Goal: Task Accomplishment & Management: Complete application form

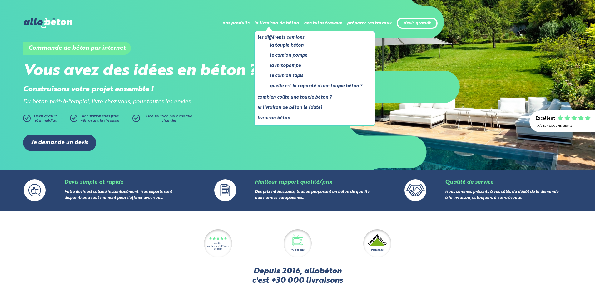
click at [291, 55] on link "Le camion pompe" at bounding box center [316, 56] width 92 height 8
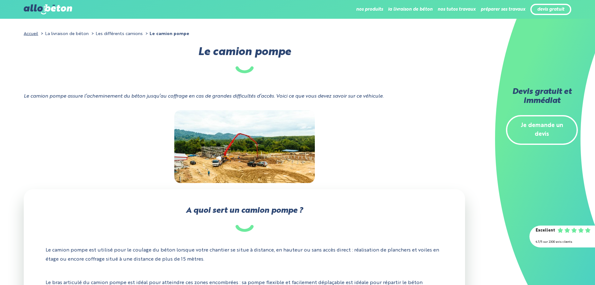
click at [112, 34] on li "Les différents camions" at bounding box center [116, 33] width 53 height 9
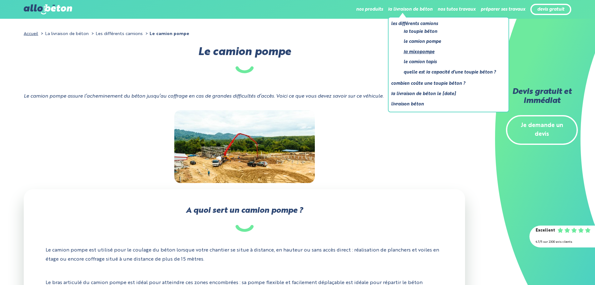
click at [418, 53] on link "La mixopompe" at bounding box center [450, 52] width 92 height 8
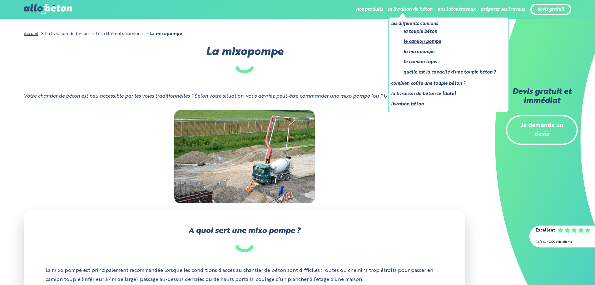
click at [427, 42] on link "Le camion pompe" at bounding box center [450, 42] width 92 height 8
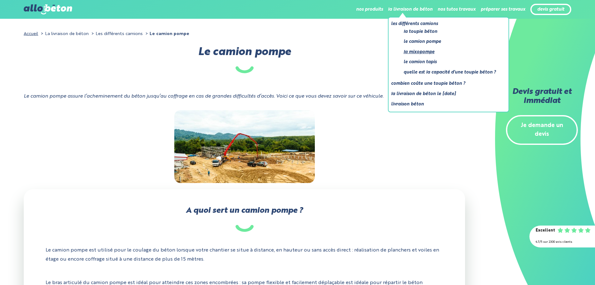
click at [426, 50] on link "La mixopompe" at bounding box center [450, 52] width 92 height 8
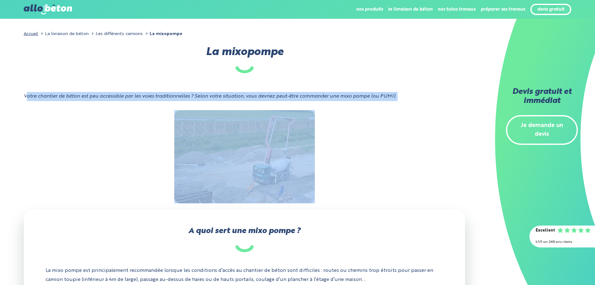
drag, startPoint x: 26, startPoint y: 96, endPoint x: 441, endPoint y: 118, distance: 416.2
click at [412, 101] on div "Votre chantier de béton est peu accessible par les voies traditionnelles ? Selo…" at bounding box center [245, 101] width 442 height 18
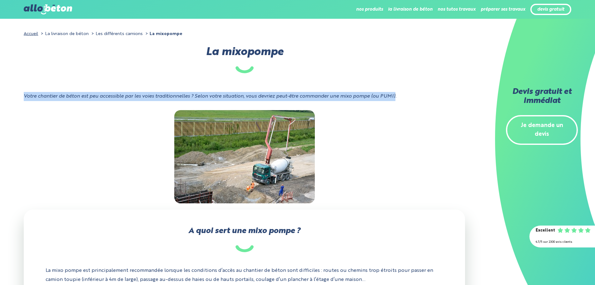
drag, startPoint x: 397, startPoint y: 95, endPoint x: 14, endPoint y: 97, distance: 383.1
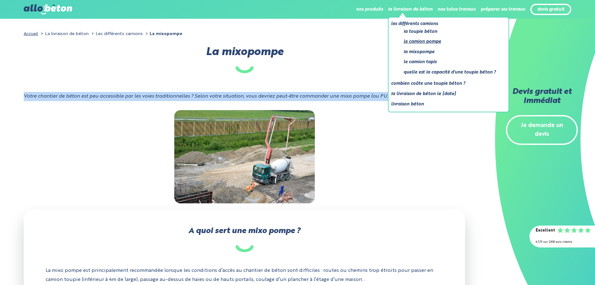
click at [430, 41] on link "Le camion pompe" at bounding box center [450, 42] width 92 height 8
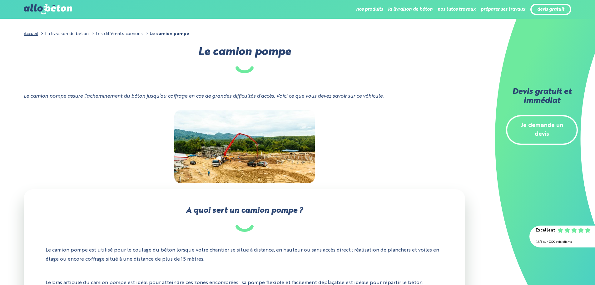
click at [363, 159] on div at bounding box center [245, 146] width 442 height 73
click at [544, 6] on div "devis gratuit" at bounding box center [551, 10] width 41 height 12
click at [544, 11] on link "devis gratuit" at bounding box center [550, 9] width 27 height 5
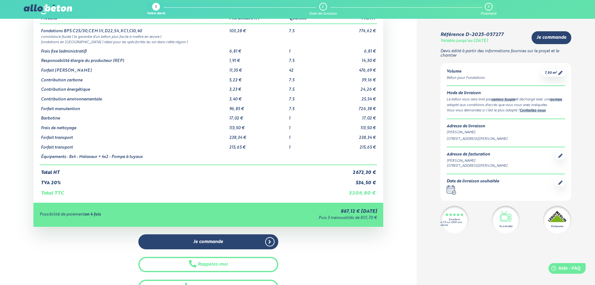
scroll to position [31, 0]
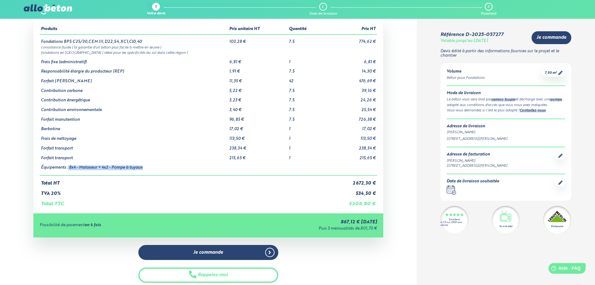
drag, startPoint x: 68, startPoint y: 168, endPoint x: 144, endPoint y: 169, distance: 75.9
click at [144, 169] on td "Équipements : 8x4 - Malaxeur + 4x2 - Pompe à tuyaux" at bounding box center [134, 167] width 188 height 15
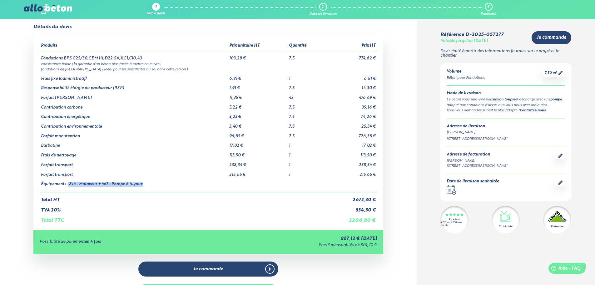
scroll to position [0, 0]
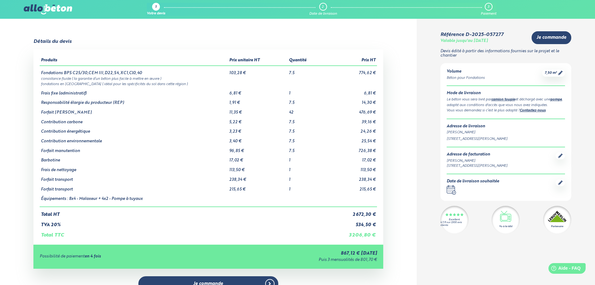
drag, startPoint x: 258, startPoint y: 168, endPoint x: 170, endPoint y: 227, distance: 105.2
click at [170, 227] on td "TVA 20%" at bounding box center [182, 222] width 284 height 10
click at [58, 7] on img at bounding box center [48, 9] width 48 height 10
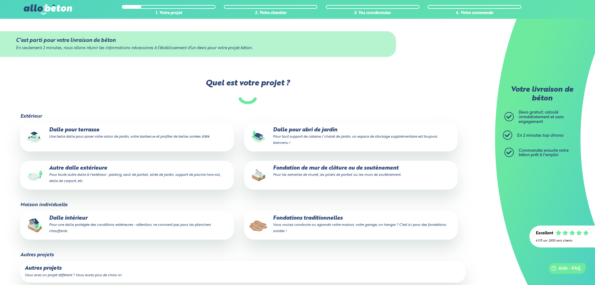
click at [340, 176] on small "Pour les semelles de muret, les piliers de portail ou les murs de soutènement." at bounding box center [337, 175] width 128 height 4
click at [0, 0] on input "Fondation de mur de clôture ou de soutènement Pour les semelles de muret, les p…" at bounding box center [0, 0] width 0 height 0
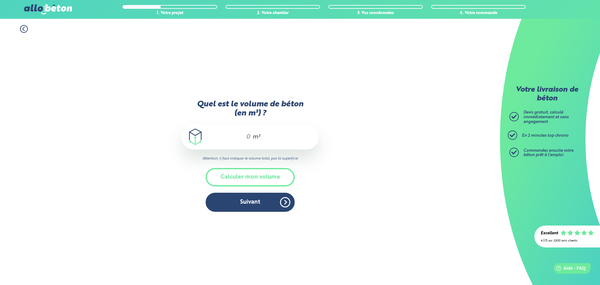
click at [246, 134] on input "Quel est le volume de béton (en m³) ?" at bounding box center [245, 136] width 11 height 7
type input "7.5"
click at [252, 172] on button "Calculer mon volume" at bounding box center [250, 177] width 89 height 18
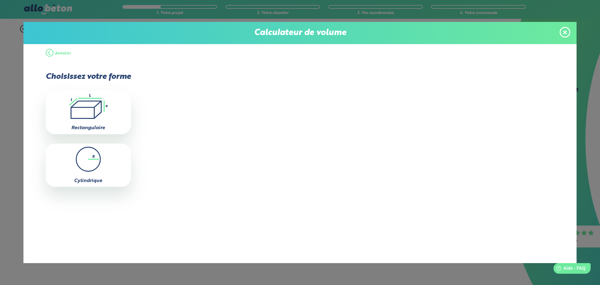
click at [568, 33] on span at bounding box center [565, 32] width 11 height 11
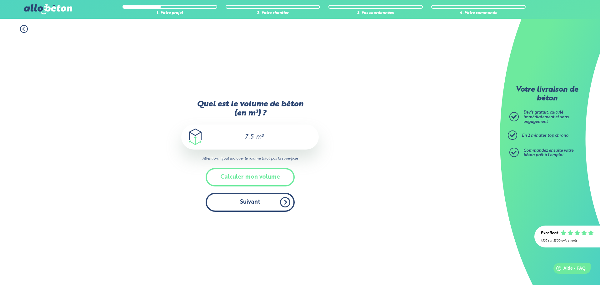
click at [258, 204] on button "Suivant" at bounding box center [250, 201] width 89 height 19
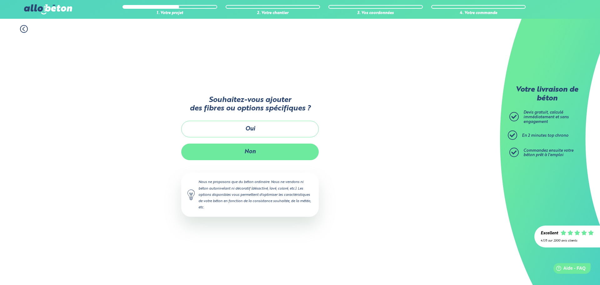
click at [256, 153] on button "Non" at bounding box center [249, 151] width 137 height 17
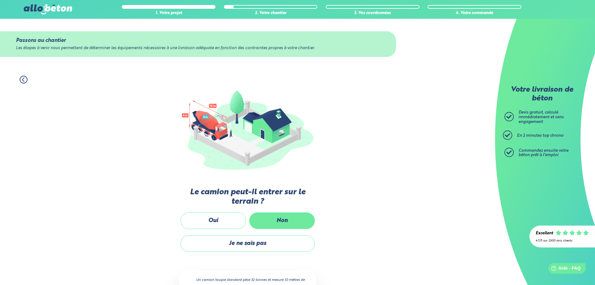
click at [272, 218] on label "Non" at bounding box center [282, 220] width 66 height 17
click at [0, 0] on input "Non" at bounding box center [0, 0] width 0 height 0
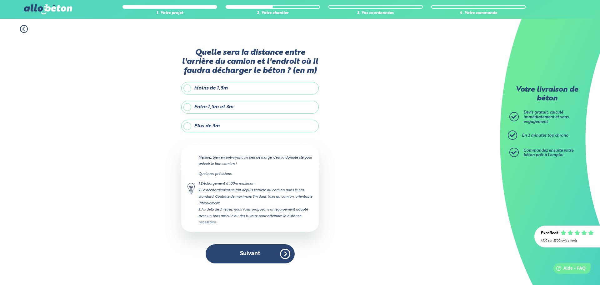
click at [25, 32] on circle at bounding box center [23, 28] width 7 height 7
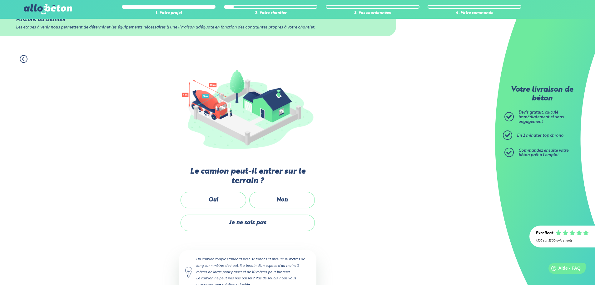
scroll to position [42, 0]
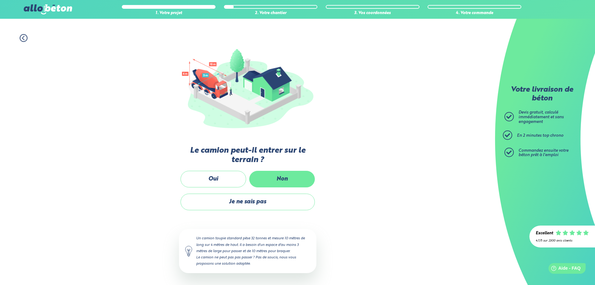
click at [267, 179] on label "Non" at bounding box center [282, 179] width 66 height 17
click at [0, 0] on input "Non" at bounding box center [0, 0] width 0 height 0
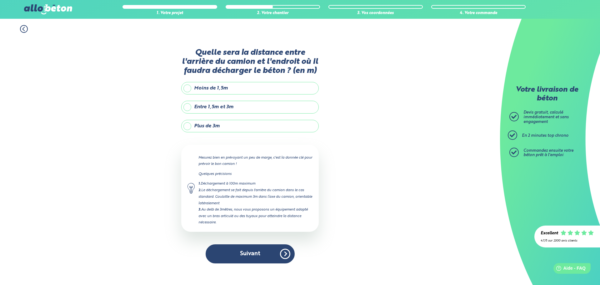
click at [221, 87] on label "Moins de 1,5m" at bounding box center [249, 88] width 137 height 12
click at [0, 0] on input "Moins de 1,5m" at bounding box center [0, 0] width 0 height 0
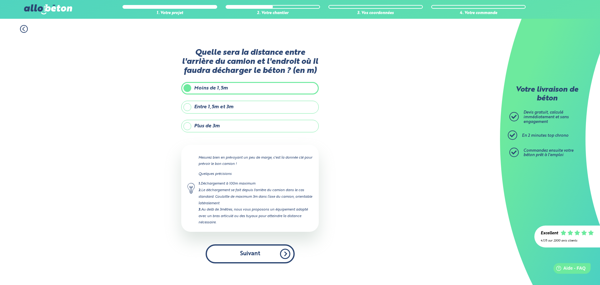
click at [269, 257] on button "Suivant" at bounding box center [250, 253] width 89 height 19
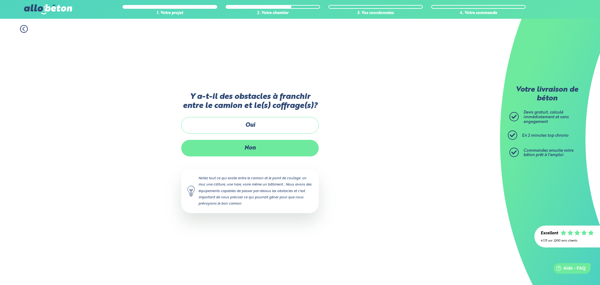
click at [253, 149] on label "Non" at bounding box center [249, 148] width 137 height 17
click at [0, 0] on input "Non" at bounding box center [0, 0] width 0 height 0
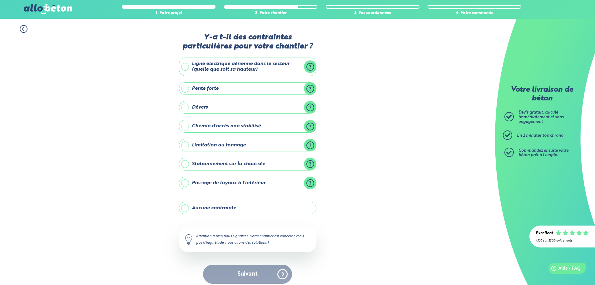
click at [228, 207] on label "Aucune contrainte" at bounding box center [247, 208] width 137 height 12
click at [0, 0] on input "Aucune contrainte" at bounding box center [0, 0] width 0 height 0
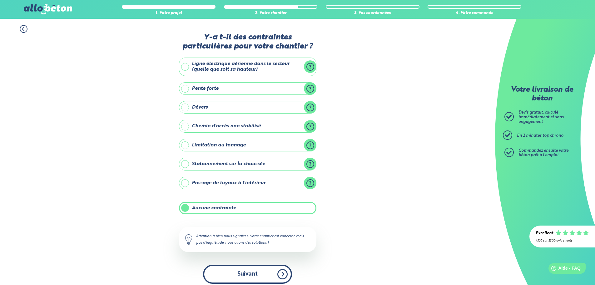
click at [250, 273] on button "Suivant" at bounding box center [247, 273] width 89 height 19
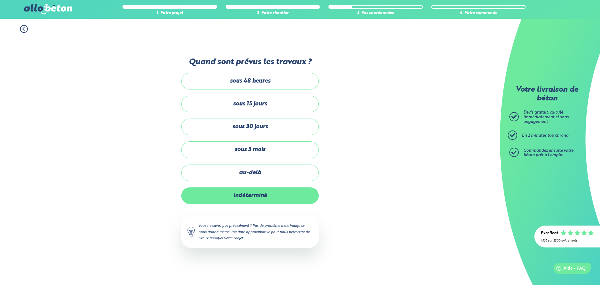
click at [282, 193] on label "indéterminé" at bounding box center [249, 195] width 137 height 17
click at [0, 0] on input "indéterminé" at bounding box center [0, 0] width 0 height 0
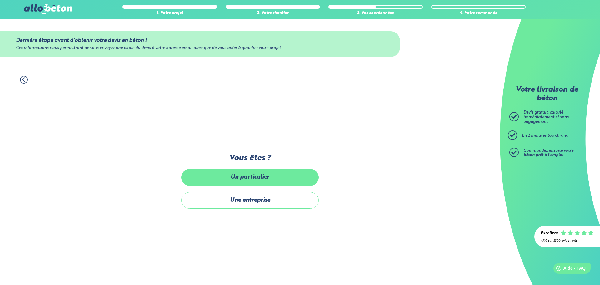
click at [292, 184] on label "Un particulier" at bounding box center [249, 177] width 137 height 17
click at [0, 0] on input "Un particulier" at bounding box center [0, 0] width 0 height 0
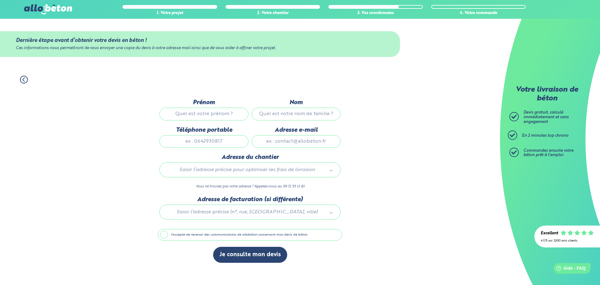
click at [222, 117] on input "Prénom" at bounding box center [203, 113] width 89 height 12
type input "mimi"
click at [282, 117] on input "Nom" at bounding box center [296, 113] width 89 height 12
type input "mimi"
click at [236, 141] on input "Téléphone portable" at bounding box center [203, 141] width 89 height 12
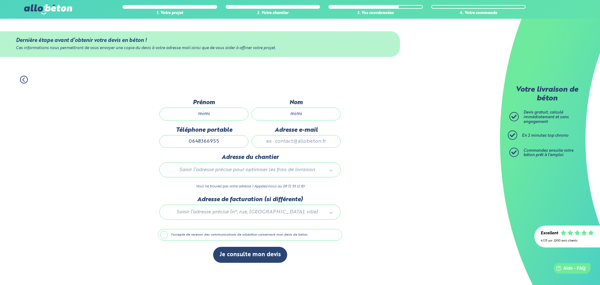
type input "0648366955"
click at [294, 143] on input "Adresse e-mail" at bounding box center [296, 141] width 89 height 12
click at [297, 141] on input "mickael016@live.fr" at bounding box center [296, 141] width 89 height 12
click at [302, 142] on input "mickael016@live.fr" at bounding box center [296, 141] width 89 height 12
type input "[EMAIL_ADDRESS][DOMAIN_NAME]"
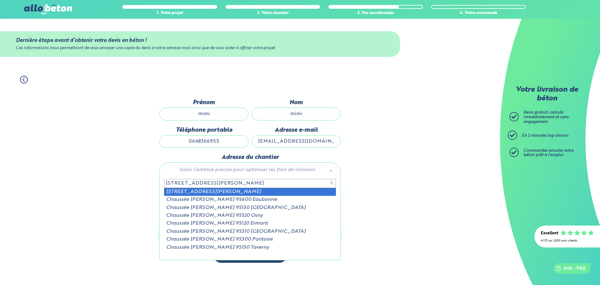
type input "158 bis chaussée jules cesar"
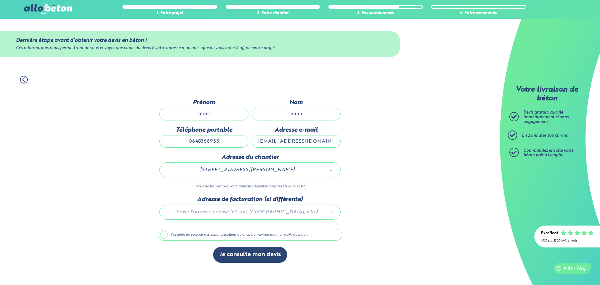
click at [235, 236] on label "J'accepte de recevoir des communications de allobéton concernant mon devis de b…" at bounding box center [250, 235] width 184 height 12
click at [0, 0] on input "J'accepte de recevoir des communications de allobéton concernant mon devis de b…" at bounding box center [0, 0] width 0 height 0
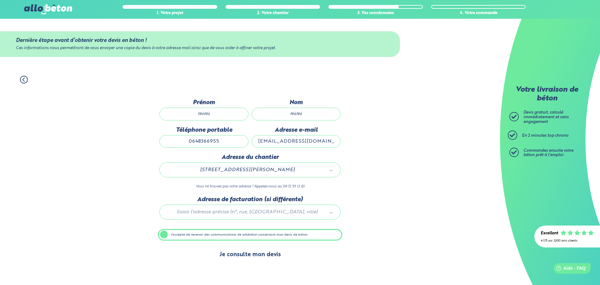
click at [275, 258] on button "Je consulte mon devis" at bounding box center [250, 255] width 74 height 16
